Goal: Check status: Check status

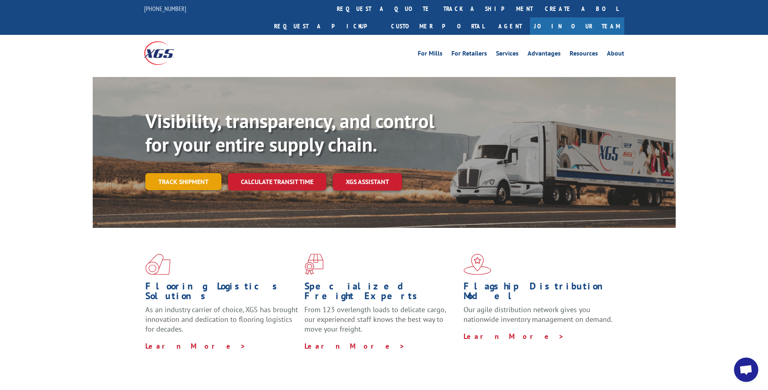
click at [188, 173] on link "Track shipment" at bounding box center [183, 181] width 76 height 17
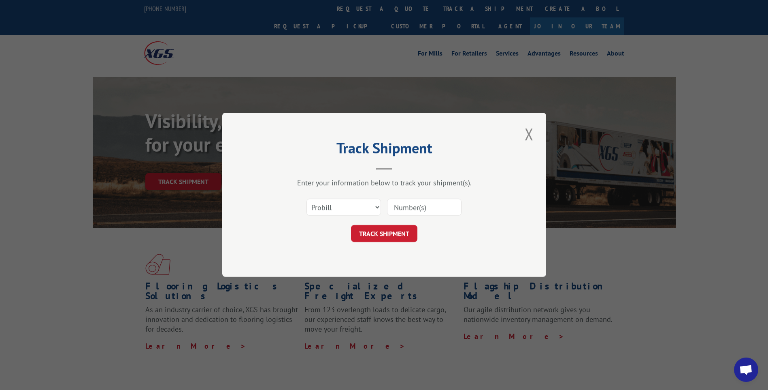
click at [413, 209] on input at bounding box center [424, 207] width 75 height 17
paste input "2810870"
type input "2810870"
click at [392, 233] on button "TRACK SHIPMENT" at bounding box center [384, 233] width 66 height 17
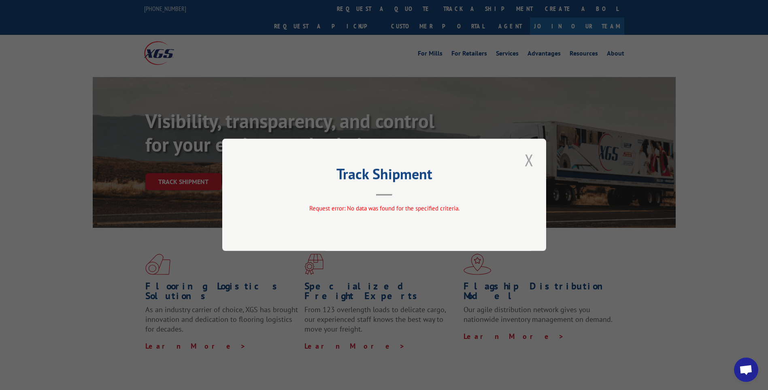
click at [528, 160] on button "Close modal" at bounding box center [529, 160] width 14 height 22
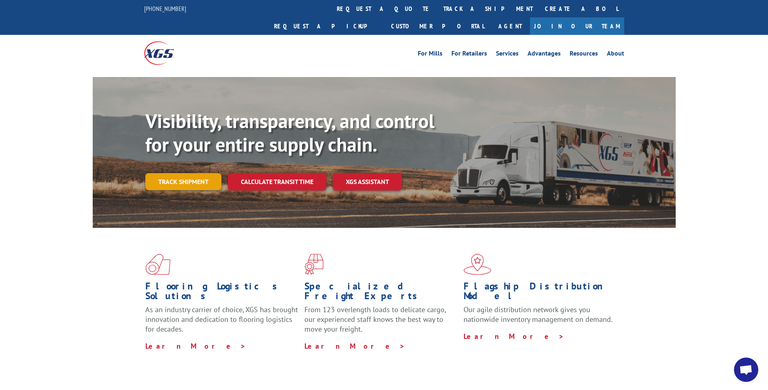
click at [183, 173] on link "Track shipment" at bounding box center [183, 181] width 76 height 17
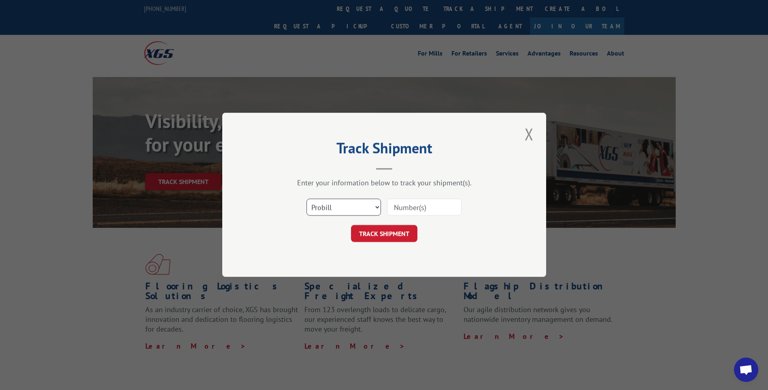
click at [374, 204] on select "Select category... Probill BOL PO" at bounding box center [344, 207] width 75 height 17
select select "bol"
click at [307, 199] on select "Select category... Probill BOL PO" at bounding box center [344, 207] width 75 height 17
click at [405, 210] on input at bounding box center [424, 207] width 75 height 17
paste input "2810870"
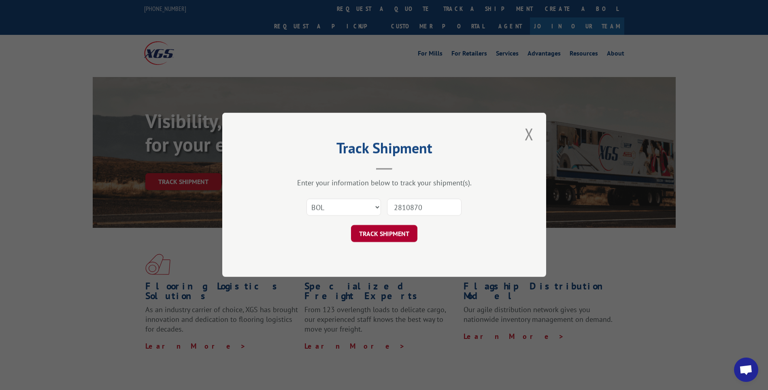
type input "2810870"
click at [381, 240] on button "TRACK SHIPMENT" at bounding box center [384, 233] width 66 height 17
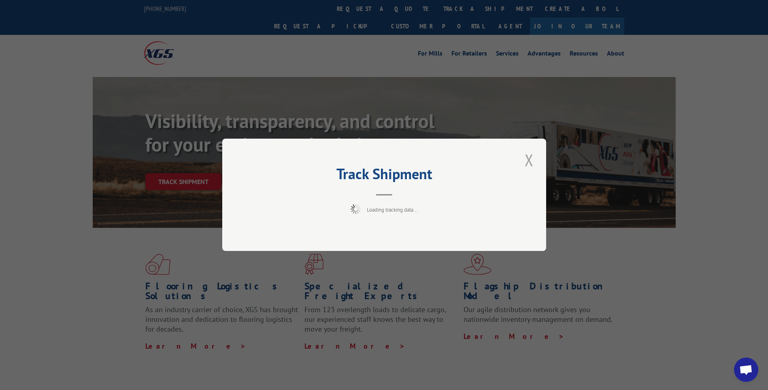
click at [533, 155] on button "Close modal" at bounding box center [529, 160] width 14 height 22
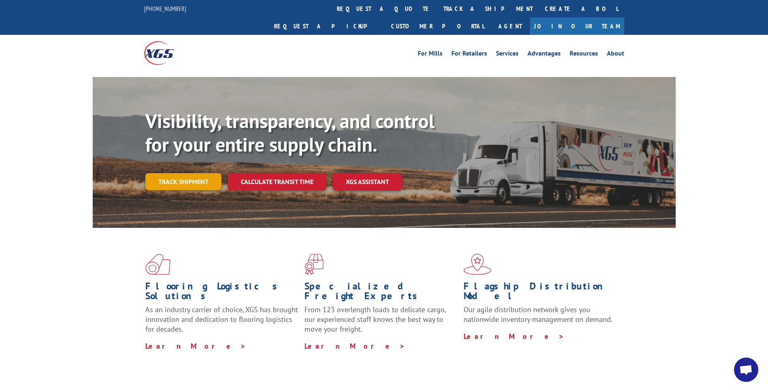
click at [192, 173] on link "Track shipment" at bounding box center [183, 181] width 76 height 17
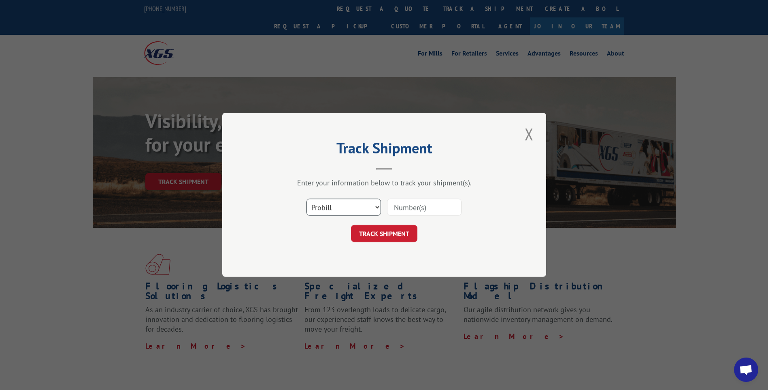
click at [378, 209] on select "Select category... Probill BOL PO" at bounding box center [344, 207] width 75 height 17
click at [307, 199] on select "Select category... Probill BOL PO" at bounding box center [344, 207] width 75 height 17
click at [416, 210] on input at bounding box center [424, 207] width 75 height 17
paste input "2810870"
type input "2810870"
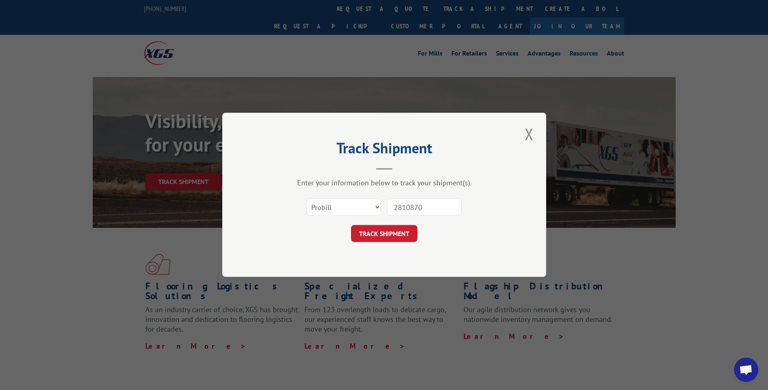
click at [455, 237] on div "TRACK SHIPMENT" at bounding box center [384, 233] width 243 height 17
click at [469, 205] on div "Select category... Probill BOL PO 2810870" at bounding box center [384, 207] width 243 height 27
click at [398, 148] on h2 "Track Shipment" at bounding box center [384, 149] width 243 height 15
click at [434, 209] on input "2810870" at bounding box center [424, 207] width 75 height 17
click at [479, 226] on div "TRACK SHIPMENT" at bounding box center [384, 233] width 243 height 17
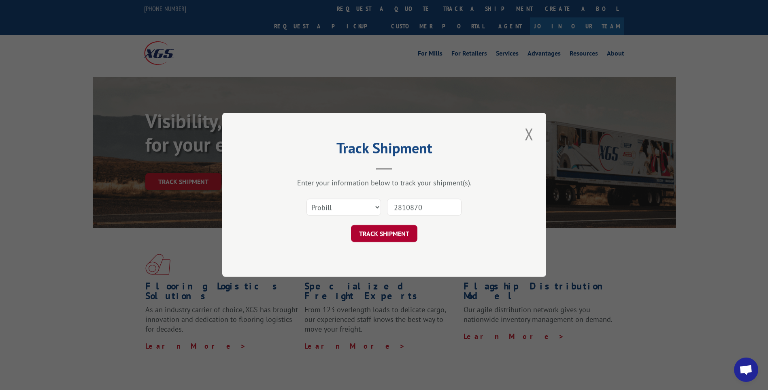
click at [399, 232] on button "TRACK SHIPMENT" at bounding box center [384, 233] width 66 height 17
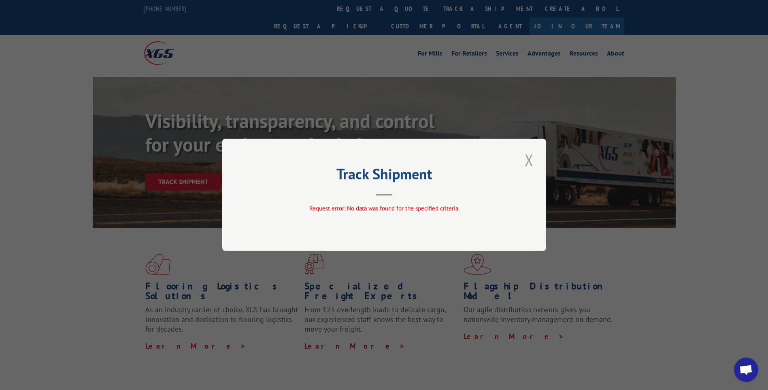
click at [533, 161] on button "Close modal" at bounding box center [529, 160] width 14 height 22
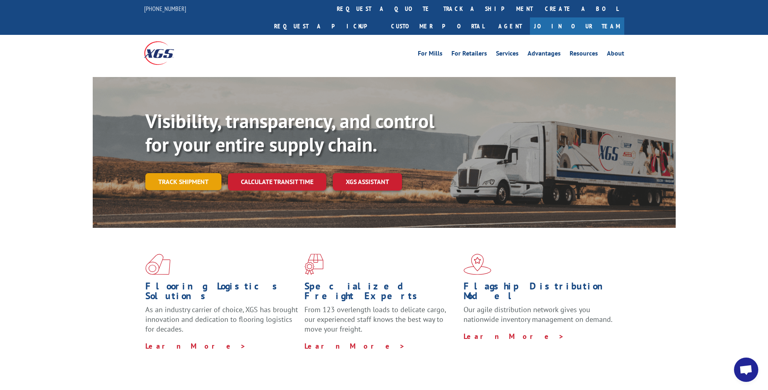
click at [189, 173] on link "Track shipment" at bounding box center [183, 181] width 76 height 17
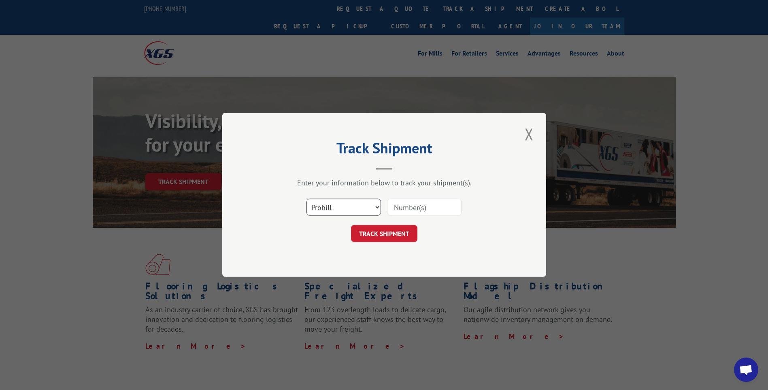
click at [370, 208] on select "Select category... Probill BOL PO" at bounding box center [344, 207] width 75 height 17
select select "bol"
click at [307, 199] on select "Select category... Probill BOL PO" at bounding box center [344, 207] width 75 height 17
click at [430, 204] on input at bounding box center [424, 207] width 75 height 17
type input "2810870"
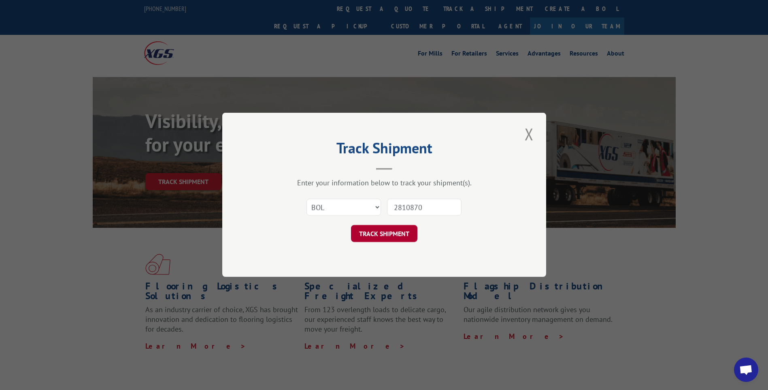
click at [397, 232] on button "TRACK SHIPMENT" at bounding box center [384, 233] width 66 height 17
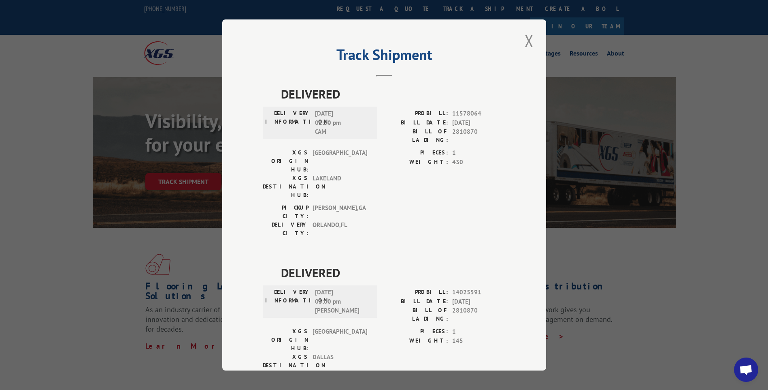
click at [413, 166] on div "PIECES: 1 WEIGHT: 430" at bounding box center [444, 175] width 121 height 55
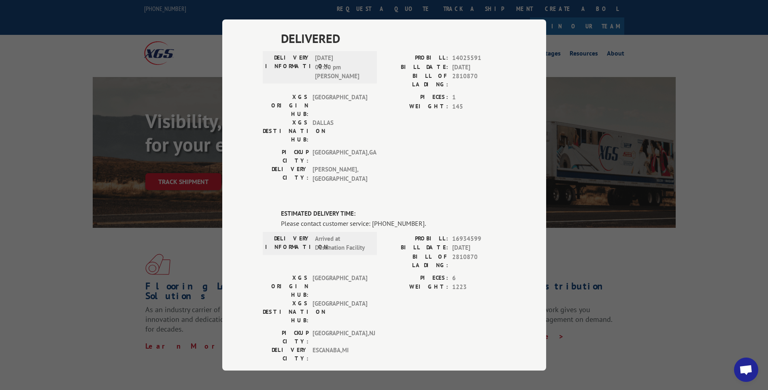
scroll to position [243, 0]
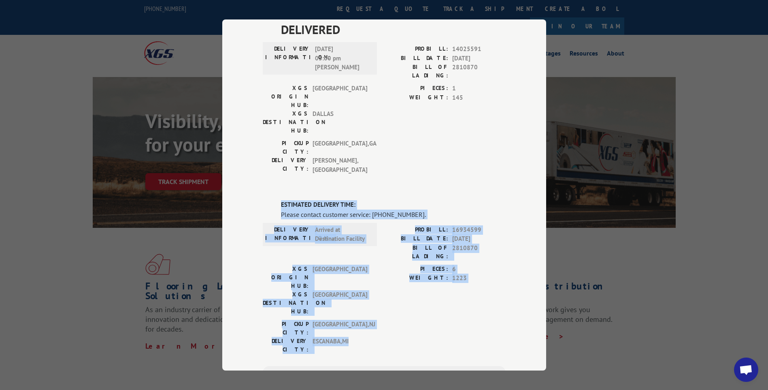
drag, startPoint x: 347, startPoint y: 207, endPoint x: 260, endPoint y: 112, distance: 128.7
click at [263, 200] on div "ESTIMATED DELIVERY TIME: Please contact customer service: [PHONE_NUMBER]. DELIV…" at bounding box center [384, 337] width 243 height 275
click at [428, 273] on label "WEIGHT:" at bounding box center [416, 277] width 64 height 9
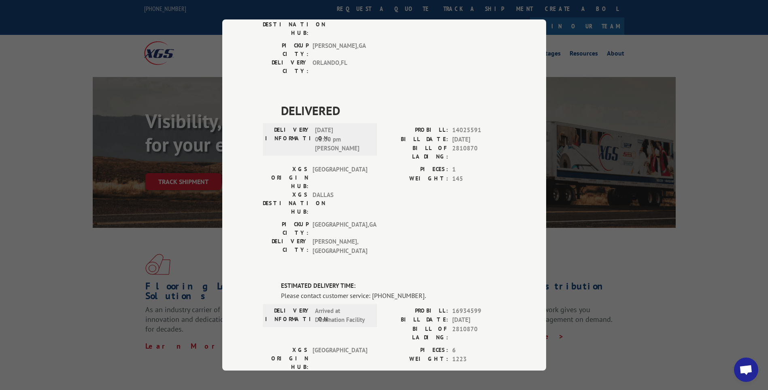
scroll to position [202, 0]
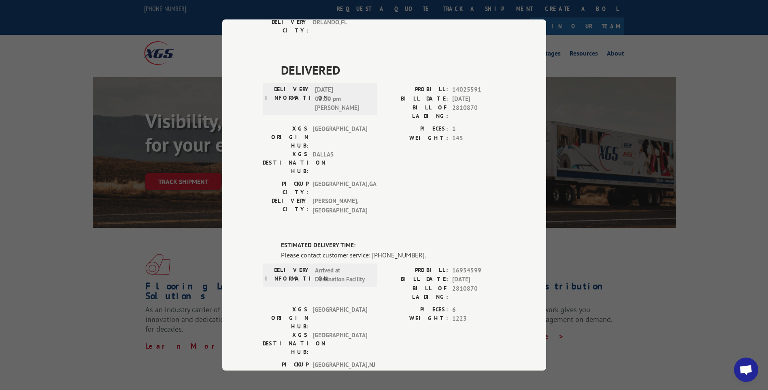
click at [379, 360] on div "[GEOGRAPHIC_DATA]: [GEOGRAPHIC_DATA] , [GEOGRAPHIC_DATA] DELIVERY CITY: [GEOGRA…" at bounding box center [384, 379] width 243 height 38
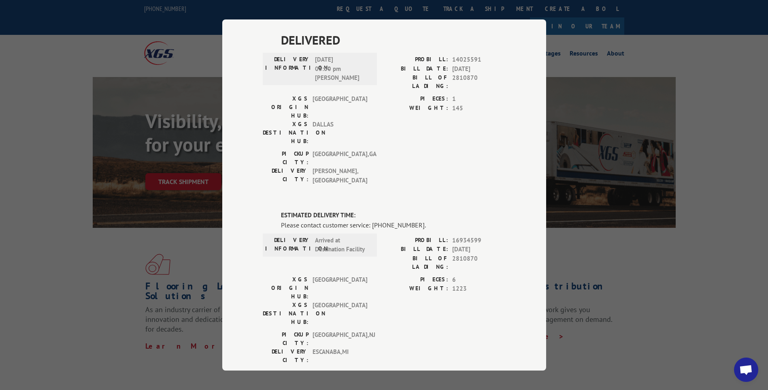
scroll to position [230, 0]
click at [364, 302] on span "[GEOGRAPHIC_DATA]" at bounding box center [340, 315] width 55 height 26
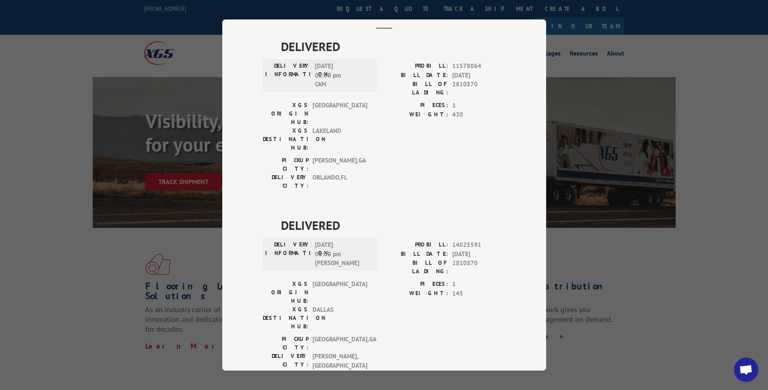
scroll to position [0, 0]
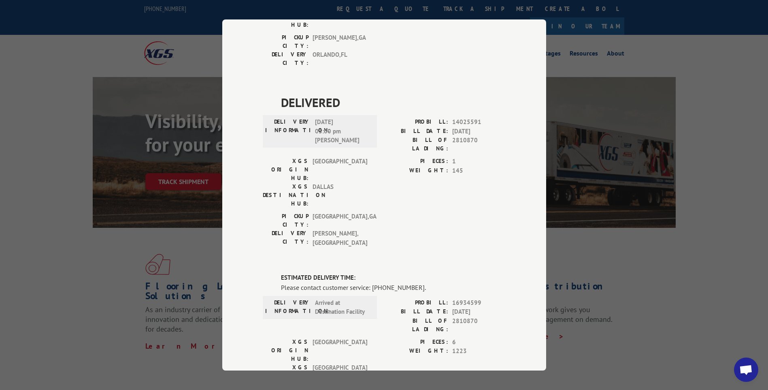
scroll to position [171, 0]
click at [379, 166] on div "DELIVERED DELIVERY INFORMATION: [DATE] 02:50 pm CAM PROBILL: 11578064 BILL DATE…" at bounding box center [384, 242] width 243 height 656
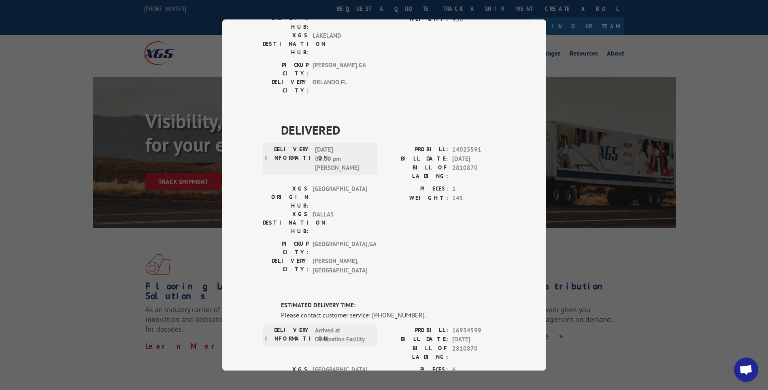
scroll to position [142, 0]
click at [397, 240] on div "PICKUP CITY: [GEOGRAPHIC_DATA] , [GEOGRAPHIC_DATA] DELIVERY CITY: [GEOGRAPHIC_D…" at bounding box center [384, 259] width 243 height 39
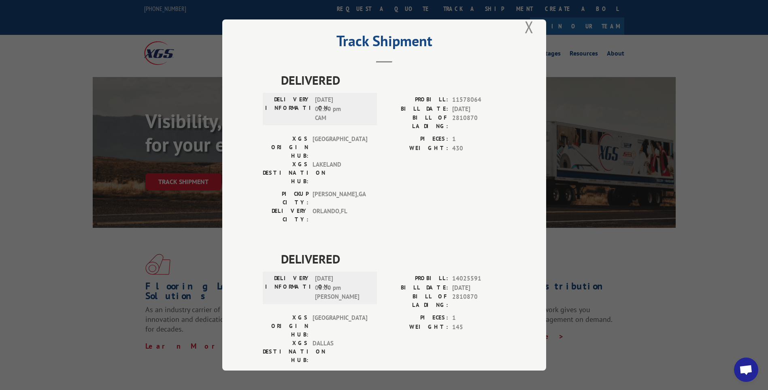
scroll to position [1, 0]
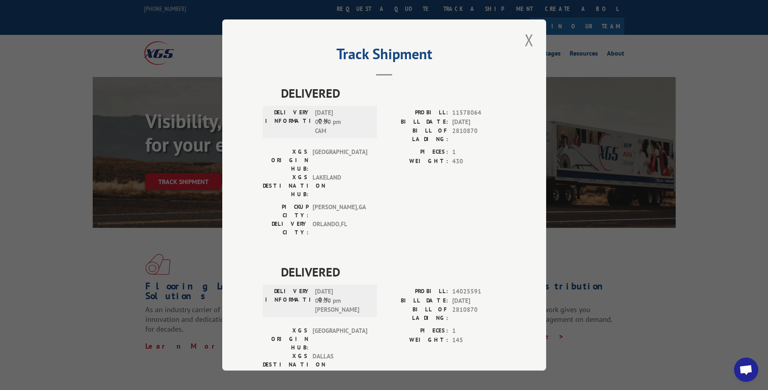
click at [403, 202] on div "PICKUP CITY: [GEOGRAPHIC_DATA] , [GEOGRAPHIC_DATA]: [GEOGRAPHIC_DATA] , [GEOGRA…" at bounding box center [384, 221] width 243 height 38
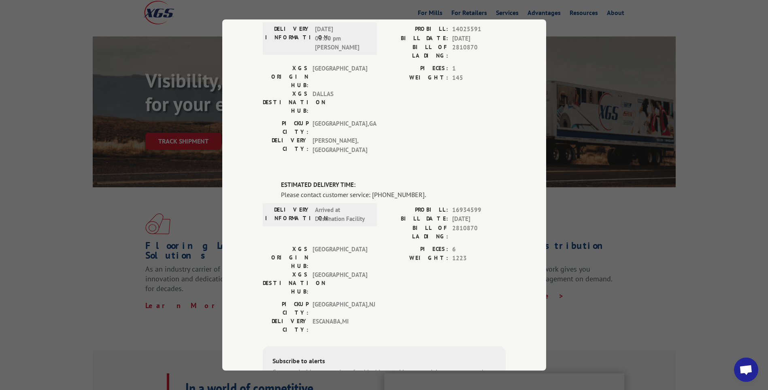
scroll to position [222, 0]
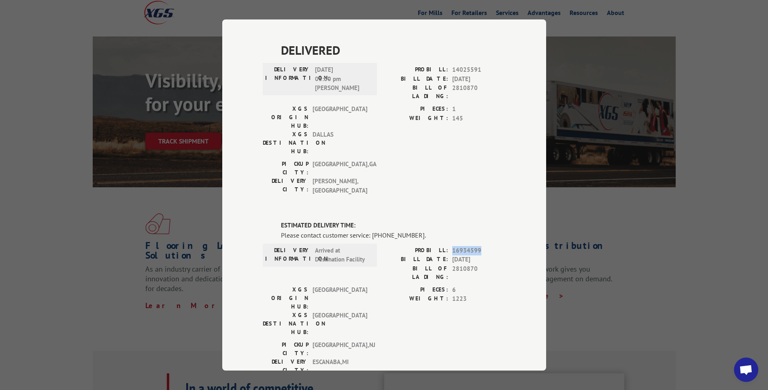
drag, startPoint x: 477, startPoint y: 155, endPoint x: 450, endPoint y: 156, distance: 26.7
click at [452, 246] on span "16934599" at bounding box center [478, 250] width 53 height 9
drag, startPoint x: 450, startPoint y: 156, endPoint x: 463, endPoint y: 156, distance: 12.6
copy span "16934599"
click at [398, 294] on label "WEIGHT:" at bounding box center [416, 298] width 64 height 9
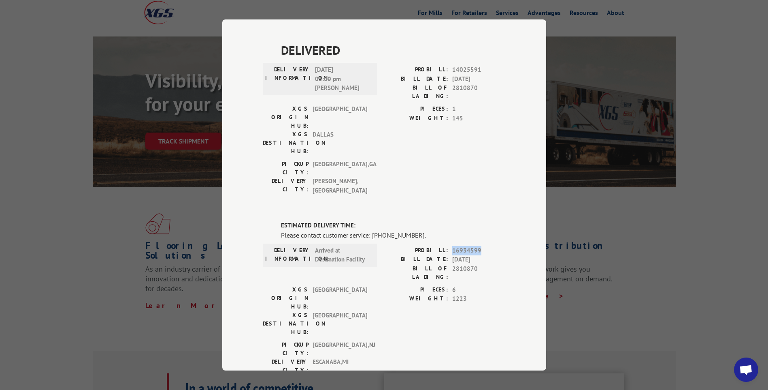
drag, startPoint x: 477, startPoint y: 156, endPoint x: 450, endPoint y: 156, distance: 26.7
click at [452, 246] on span "16934599" at bounding box center [478, 250] width 53 height 9
drag, startPoint x: 450, startPoint y: 156, endPoint x: 456, endPoint y: 157, distance: 5.3
copy span "16934599"
click at [456, 264] on span "2810870" at bounding box center [478, 272] width 53 height 17
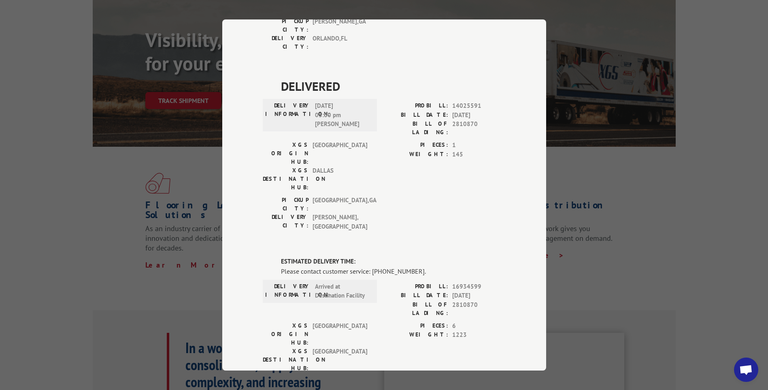
scroll to position [189, 0]
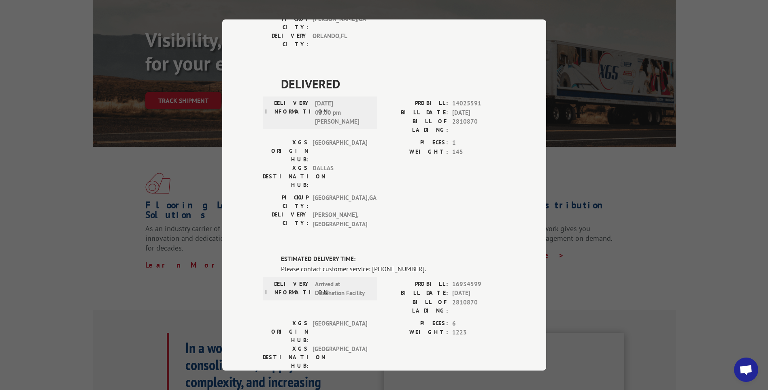
click at [524, 220] on div "Track Shipment DELIVERED DELIVERY INFORMATION: [DATE] 02:50 pm CAM PROBILL: 115…" at bounding box center [384, 194] width 324 height 351
click at [366, 96] on div "DELIVERY INFORMATION: [DATE] 03:00 pm [PERSON_NAME]" at bounding box center [320, 112] width 114 height 32
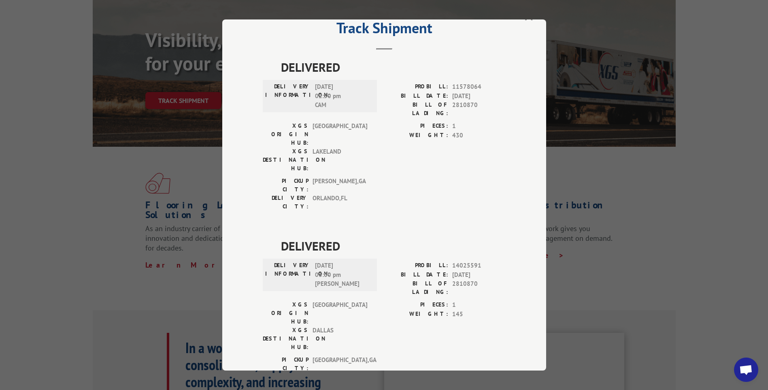
scroll to position [0, 0]
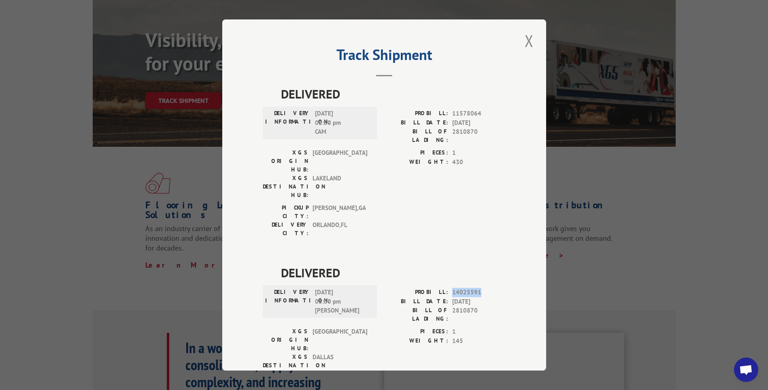
drag, startPoint x: 477, startPoint y: 245, endPoint x: 450, endPoint y: 246, distance: 26.7
click at [452, 287] on span "14025591" at bounding box center [478, 291] width 53 height 9
drag, startPoint x: 450, startPoint y: 246, endPoint x: 407, endPoint y: 210, distance: 56.4
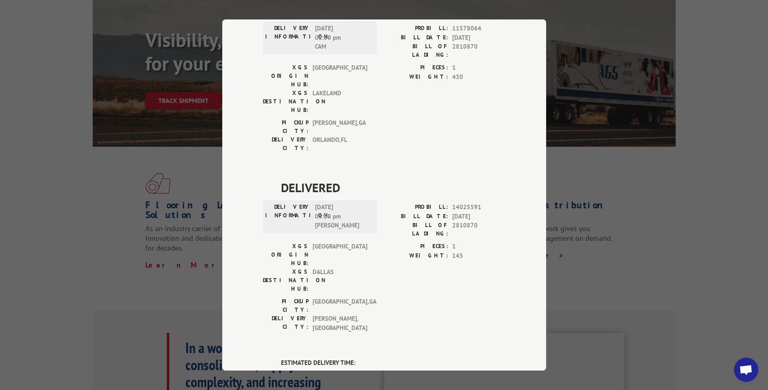
scroll to position [162, 0]
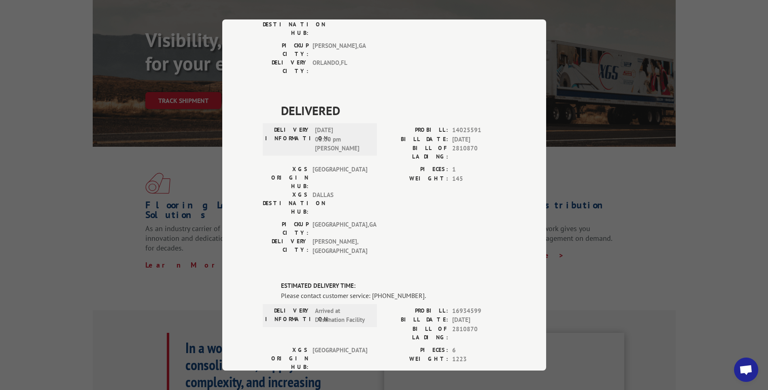
click at [378, 306] on div "DELIVERY INFORMATION: Arrived at Destination Facility PROBILL: 16934599 BILL DA…" at bounding box center [384, 325] width 243 height 39
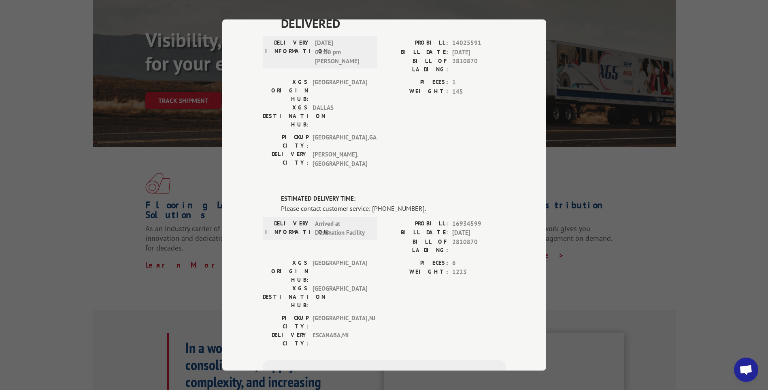
scroll to position [250, 0]
click at [402, 312] on div "[GEOGRAPHIC_DATA]: [GEOGRAPHIC_DATA] , [GEOGRAPHIC_DATA] DELIVERY CITY: [GEOGRA…" at bounding box center [384, 331] width 243 height 38
click at [405, 312] on div "[GEOGRAPHIC_DATA]: [GEOGRAPHIC_DATA] , [GEOGRAPHIC_DATA] DELIVERY CITY: [GEOGRA…" at bounding box center [384, 331] width 243 height 38
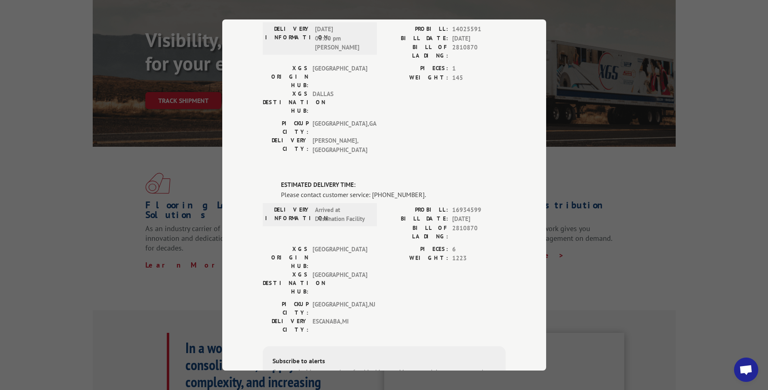
click at [507, 164] on div "Track Shipment DELIVERED DELIVERY INFORMATION: [DATE] 02:50 pm CAM PROBILL: 115…" at bounding box center [384, 194] width 324 height 351
